Goal: Check status: Check status

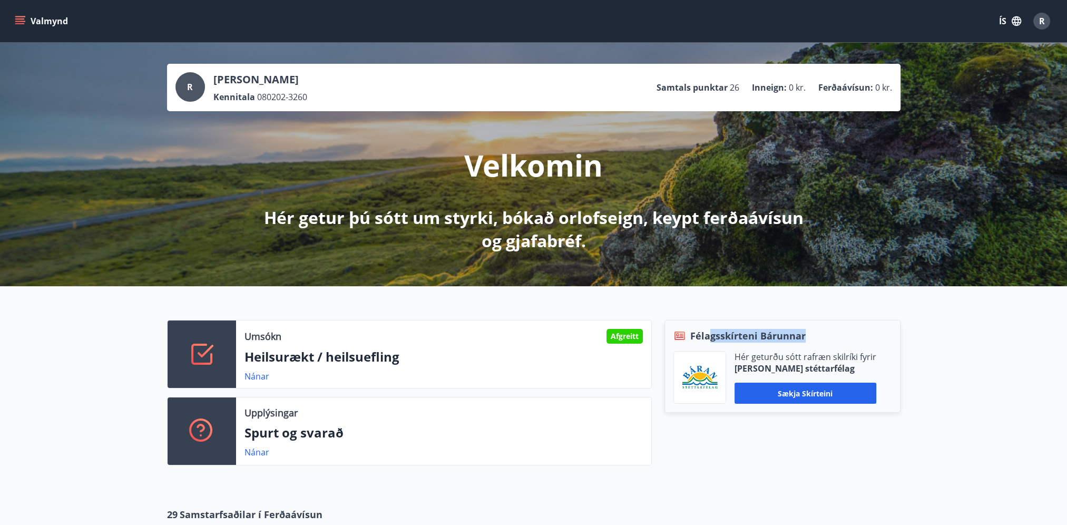
drag, startPoint x: 803, startPoint y: 328, endPoint x: 860, endPoint y: 329, distance: 56.9
click at [860, 329] on div "Félagsskírteni Bárunnar" at bounding box center [782, 336] width 218 height 14
drag, startPoint x: 860, startPoint y: 329, endPoint x: 995, endPoint y: 350, distance: 136.6
click at [982, 348] on div "Umsókn Afgreitt Heilsurækt / heilsuefling Nánar Upplýsingar Spurt og svarað Nán…" at bounding box center [533, 388] width 1067 height 204
click at [26, 20] on button "Valmynd" at bounding box center [43, 21] width 60 height 19
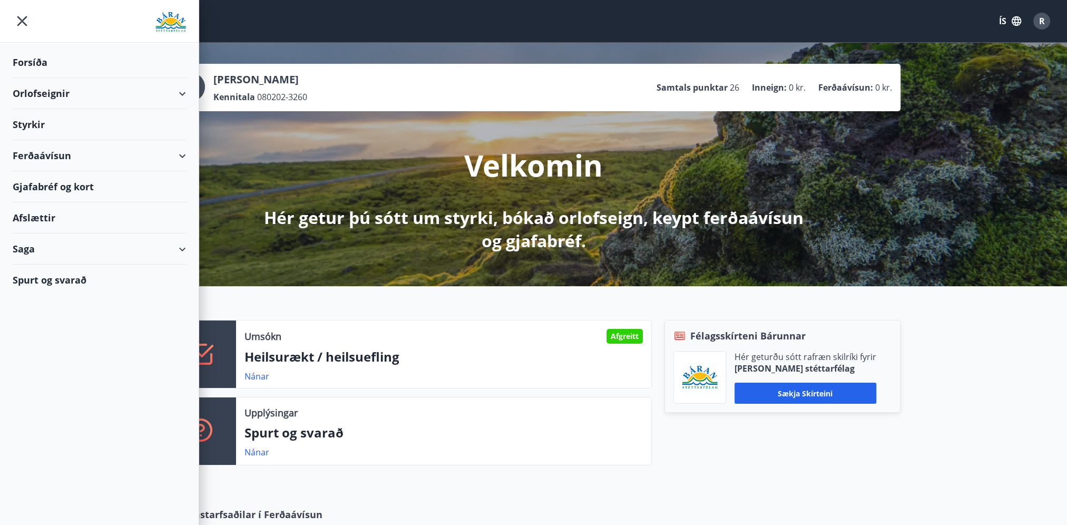
click at [48, 245] on div "Saga" at bounding box center [99, 248] width 173 height 31
click at [34, 400] on div "Skilagreinar" at bounding box center [99, 408] width 156 height 22
